Goal: Information Seeking & Learning: Learn about a topic

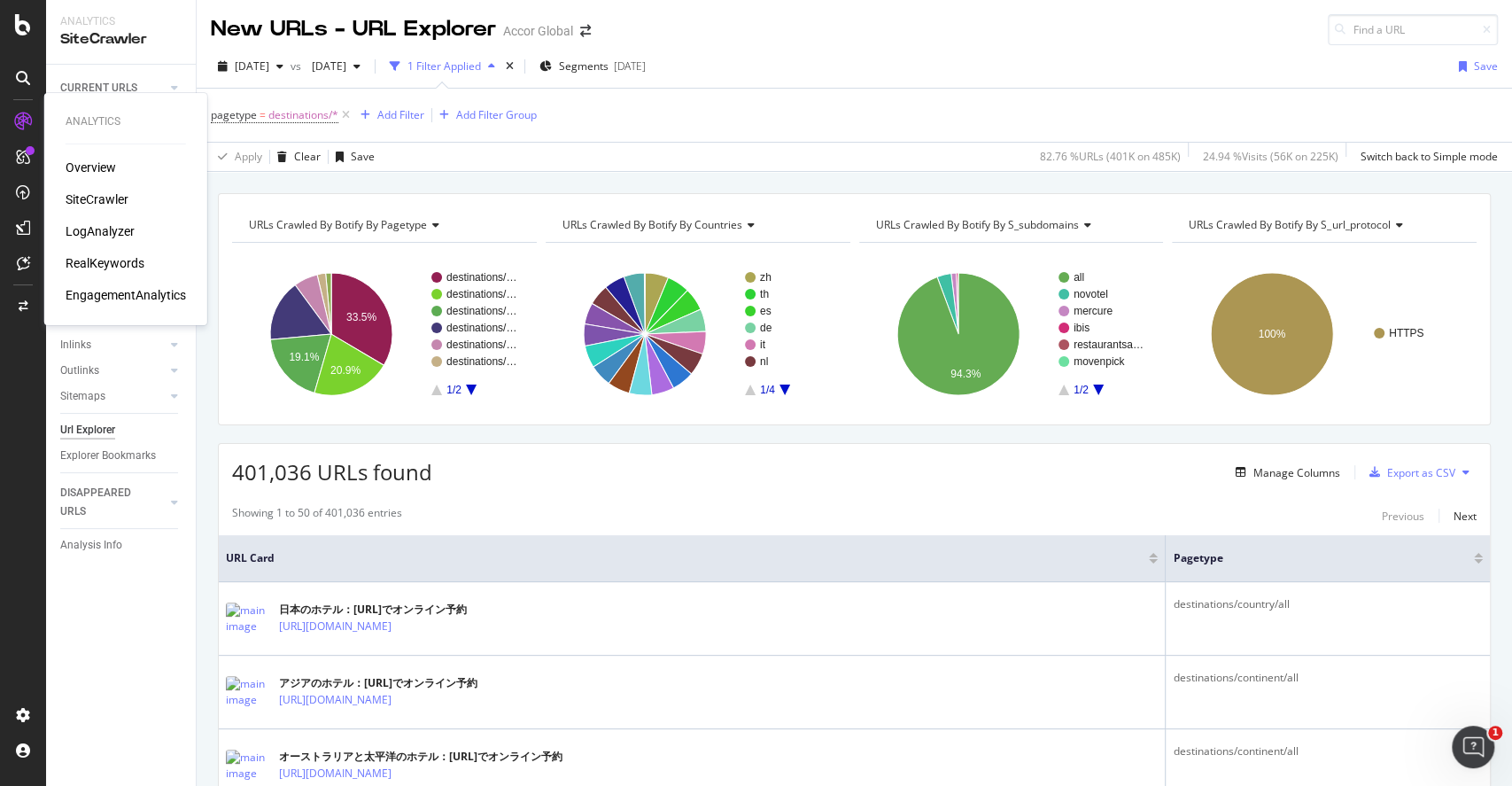
click at [65, 155] on div "Analytics Overview SiteCrawler LogAnalyzer RealKeywords EngagementAnalytics" at bounding box center [125, 209] width 149 height 225
click at [77, 166] on div "Overview" at bounding box center [90, 167] width 51 height 17
